Goal: Find specific page/section: Find specific page/section

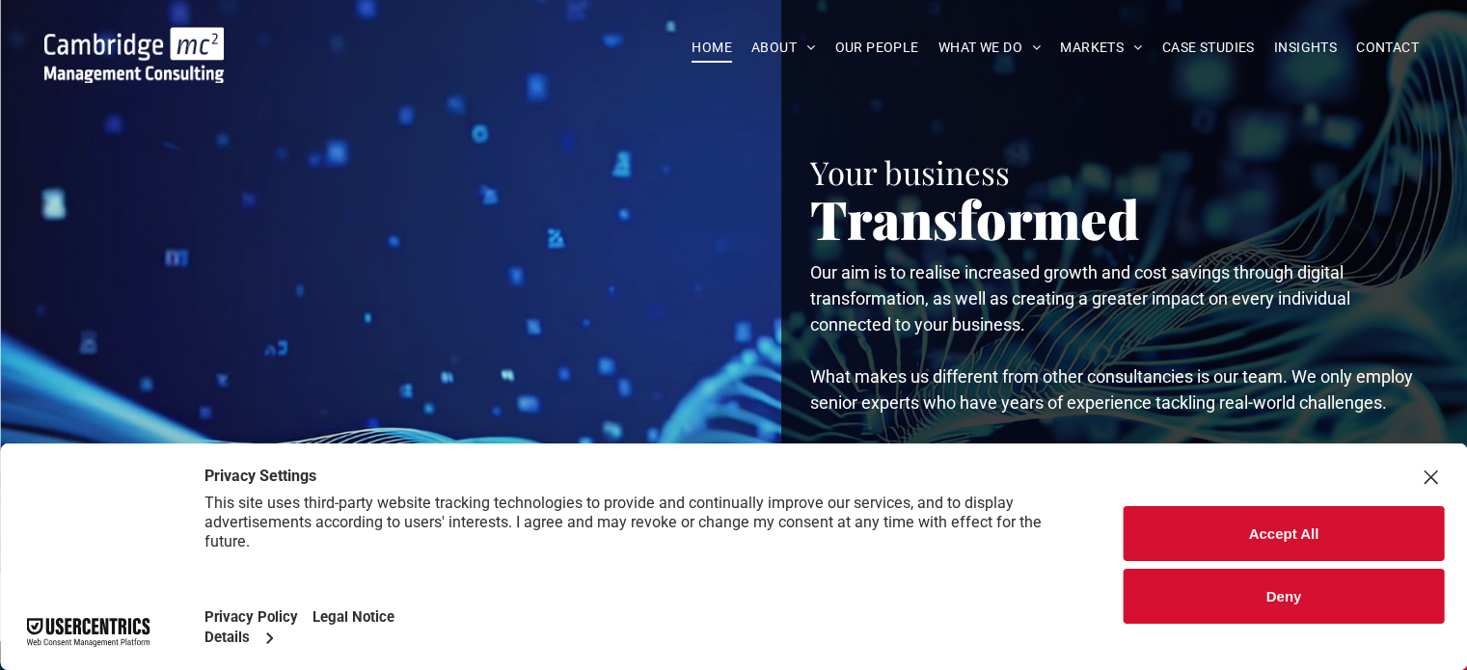
click at [1269, 580] on button "Deny" at bounding box center [1284, 596] width 320 height 55
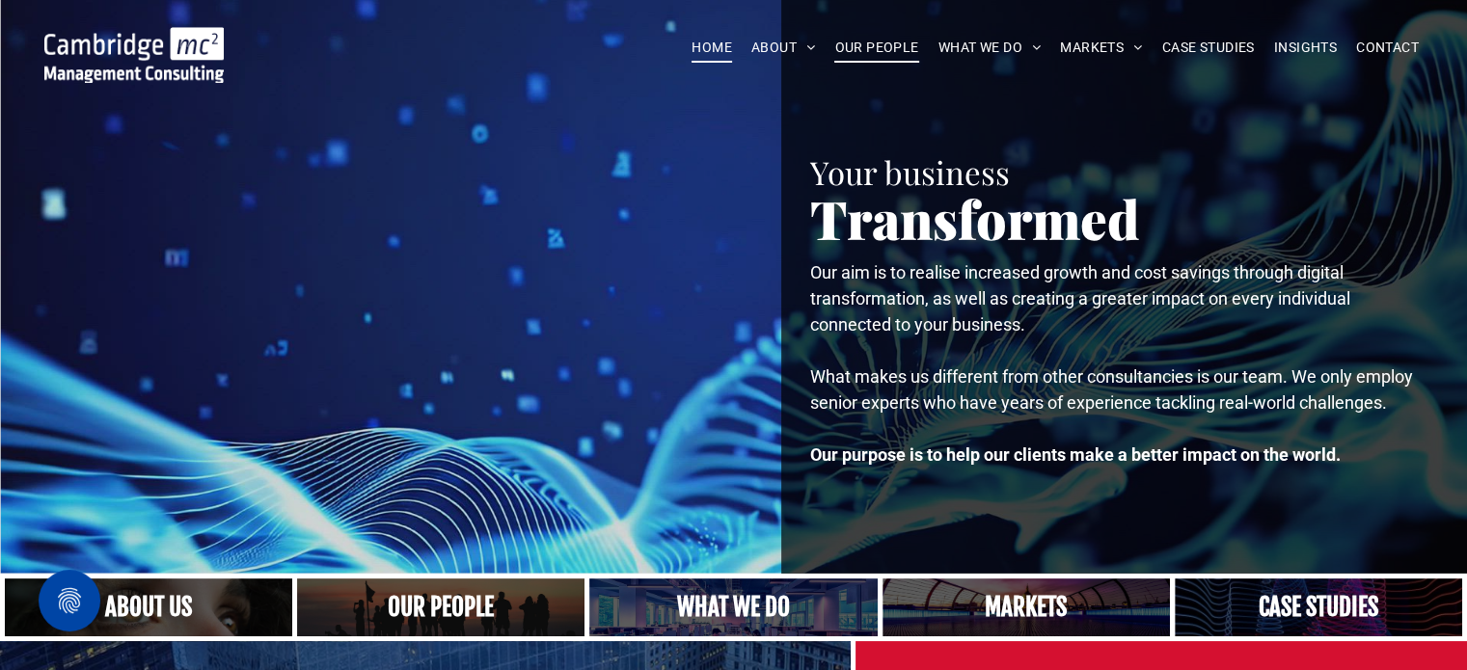
click at [858, 47] on span "OUR PEOPLE" at bounding box center [876, 48] width 84 height 30
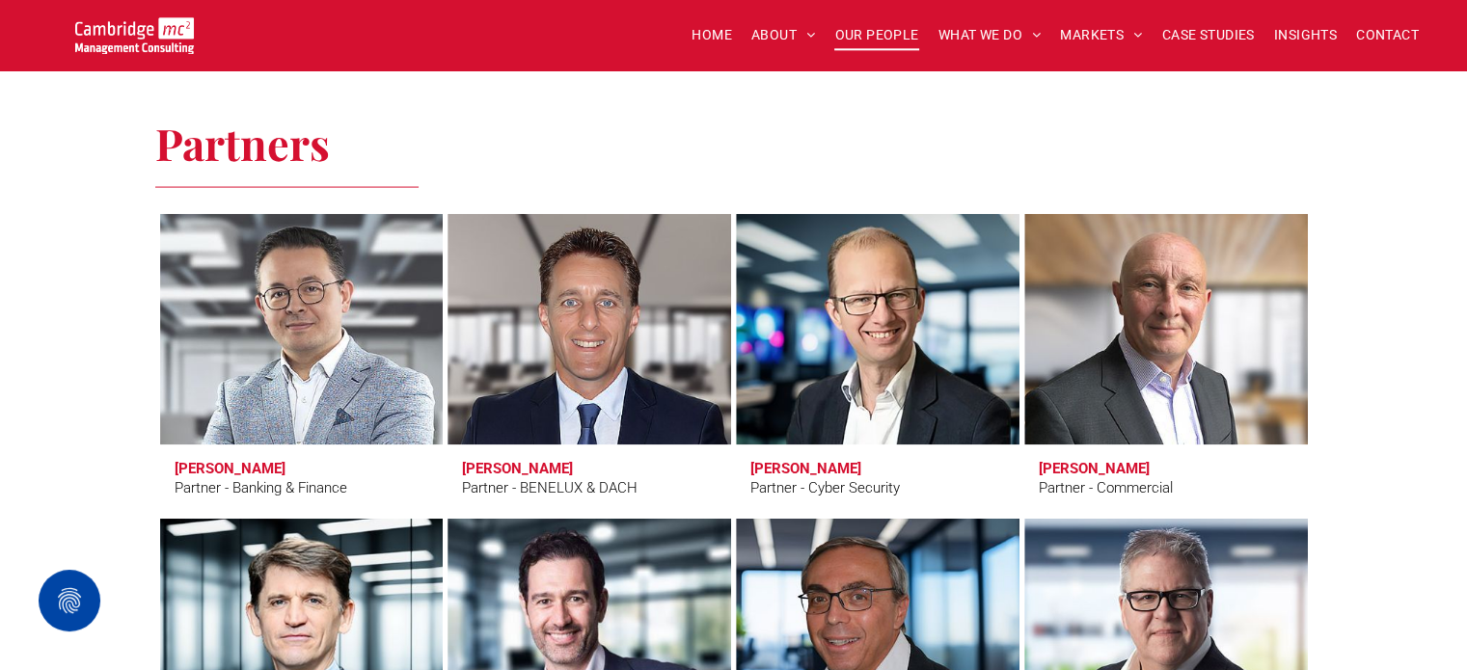
scroll to position [3939, 0]
